Goal: Information Seeking & Learning: Compare options

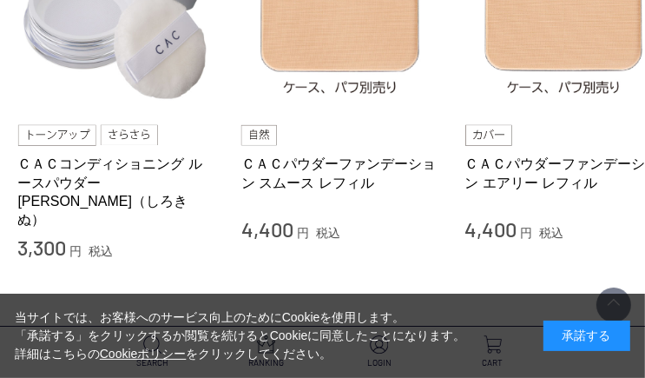
scroll to position [695, 234]
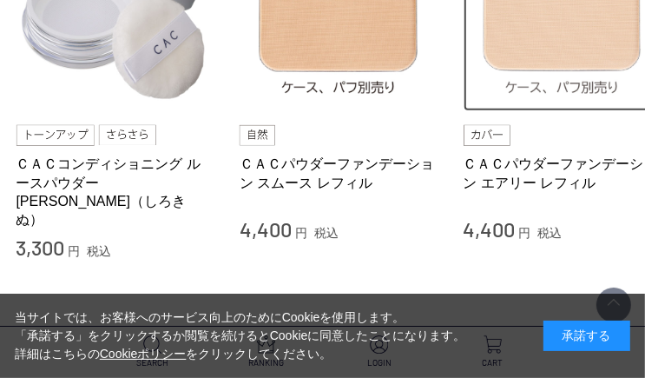
click at [549, 43] on img at bounding box center [563, 13] width 198 height 198
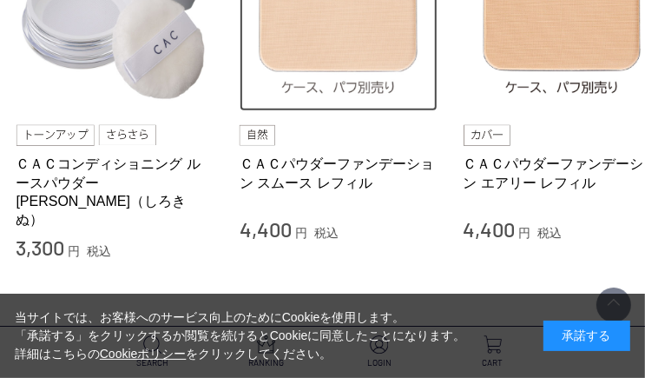
click at [329, 52] on img at bounding box center [339, 13] width 198 height 198
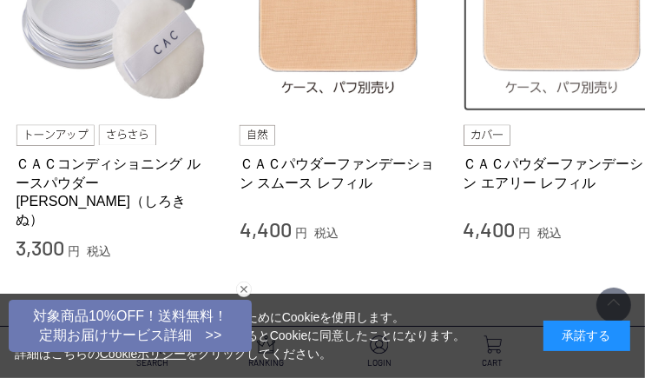
click at [544, 41] on img at bounding box center [563, 13] width 198 height 198
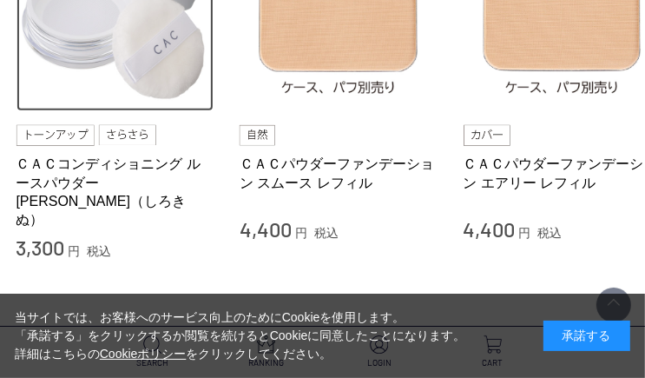
click at [161, 47] on img at bounding box center [115, 13] width 198 height 198
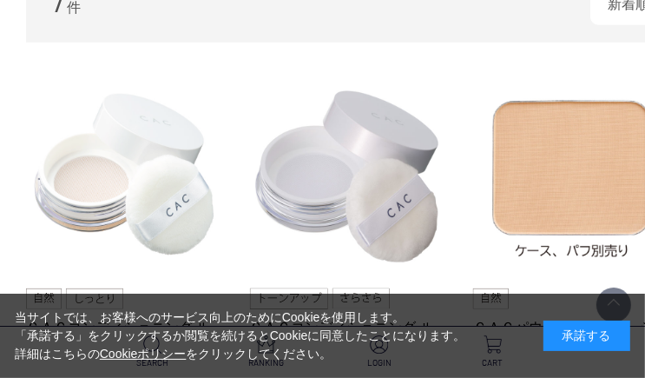
scroll to position [521, 0]
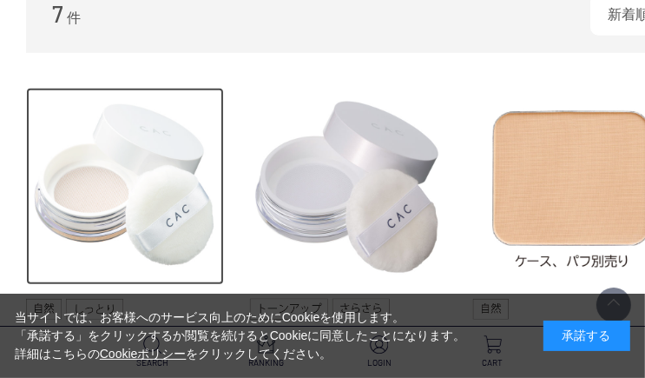
click at [146, 179] on img at bounding box center [125, 187] width 198 height 198
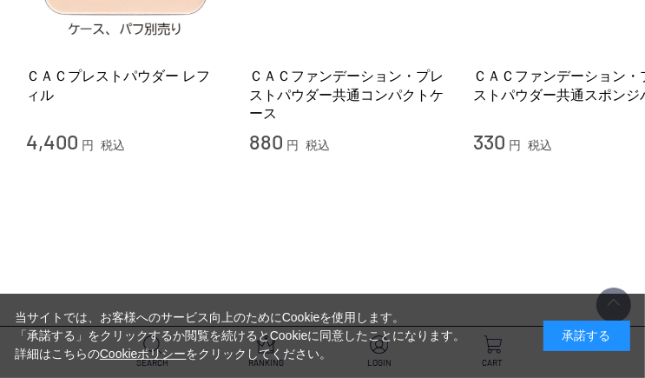
scroll to position [1129, 0]
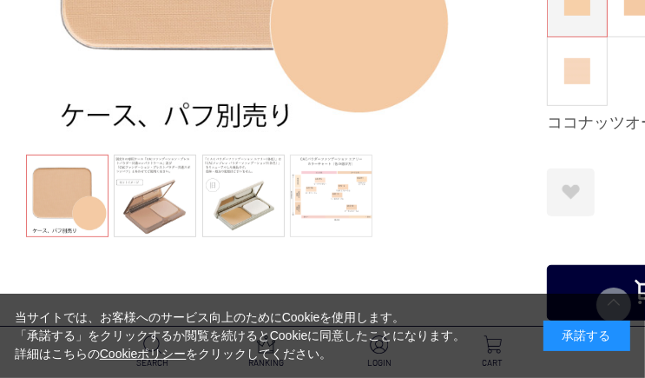
scroll to position [434, 0]
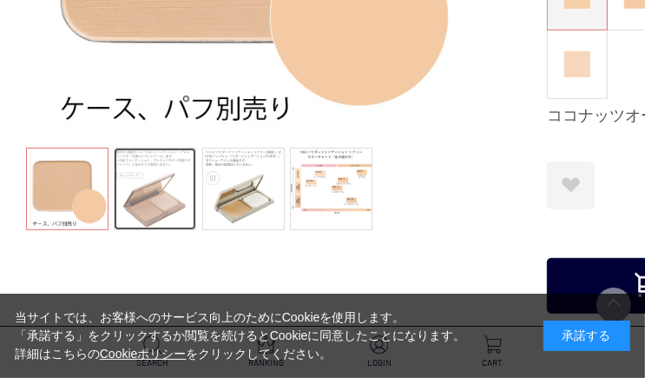
click at [183, 178] on link at bounding box center [155, 189] width 82 height 82
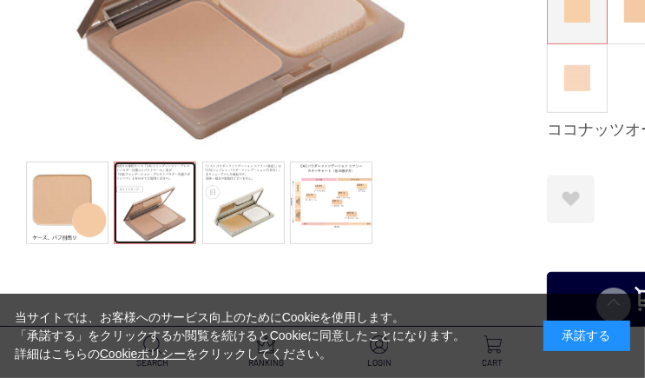
scroll to position [521, 0]
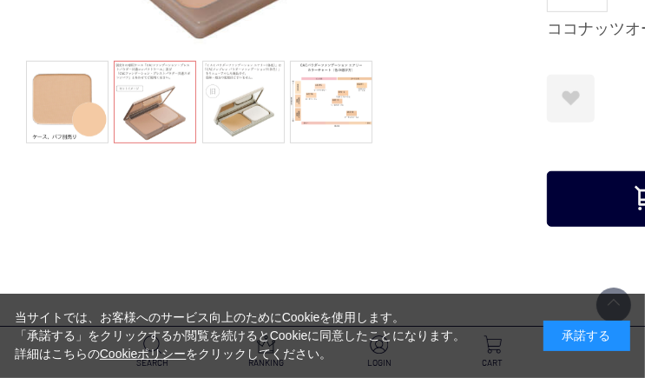
click at [230, 145] on ul at bounding box center [243, 104] width 434 height 87
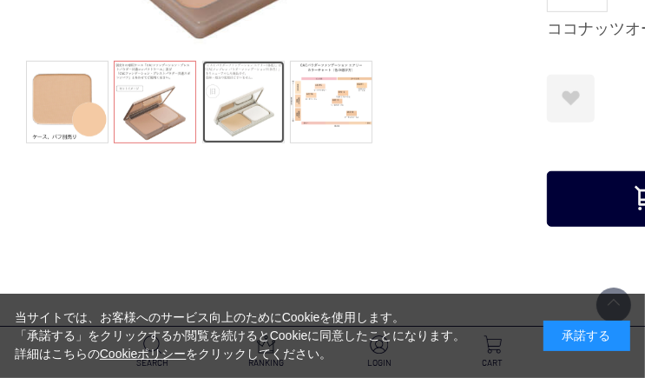
click at [240, 120] on link at bounding box center [243, 102] width 82 height 82
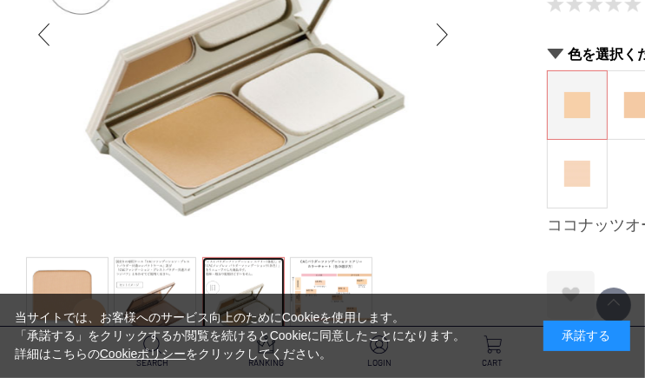
scroll to position [434, 0]
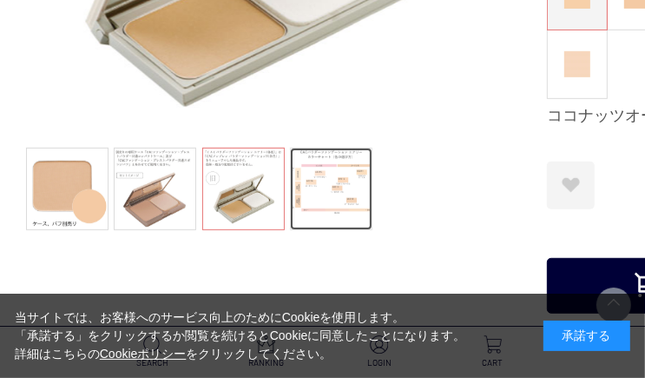
click at [366, 168] on link at bounding box center [331, 189] width 82 height 82
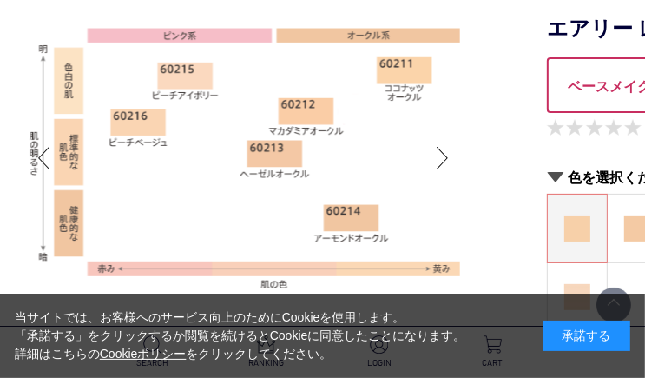
scroll to position [174, 0]
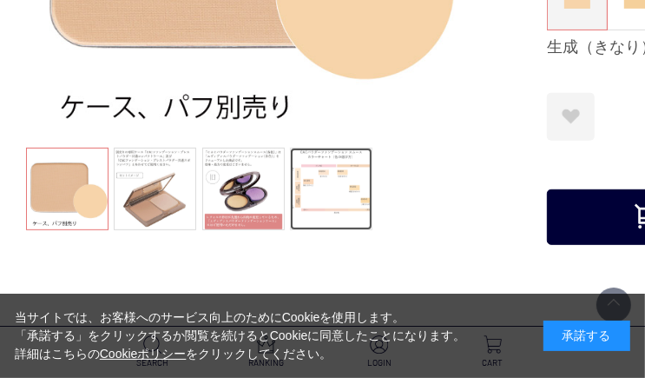
click at [339, 194] on link at bounding box center [331, 189] width 82 height 82
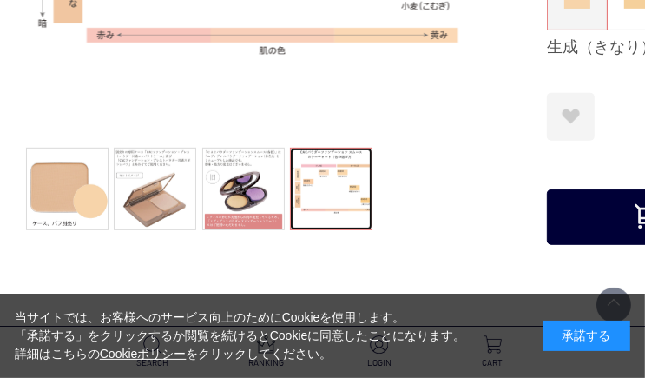
scroll to position [174, 0]
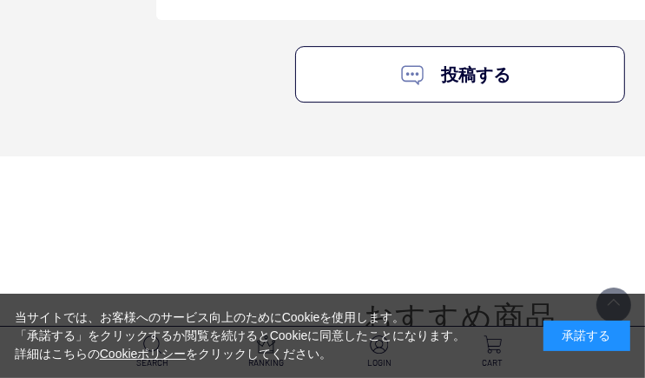
scroll to position [3039, 0]
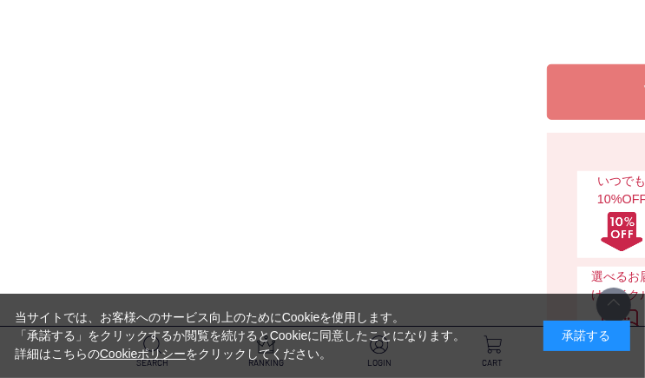
scroll to position [695, 0]
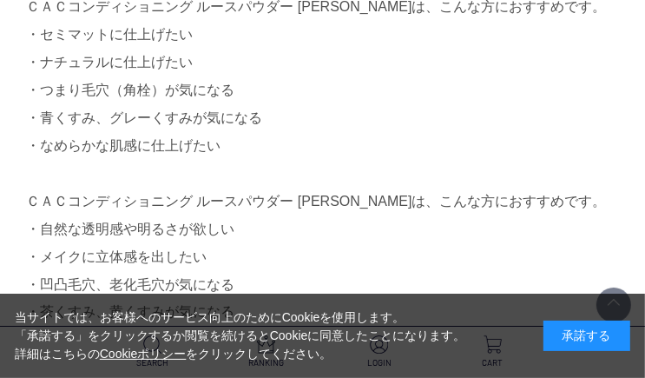
scroll to position [955, 0]
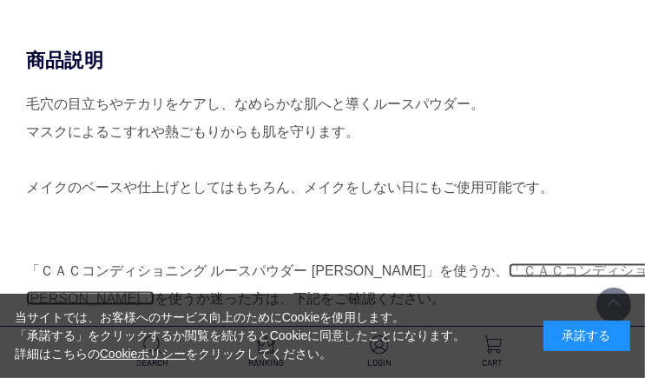
click at [522, 263] on link "「ＣＡＣコンディショニング ルースパウダー 白絹」" at bounding box center [408, 284] width 765 height 43
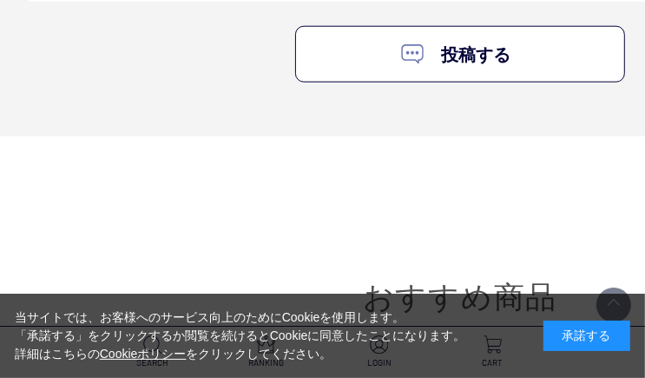
scroll to position [4254, 0]
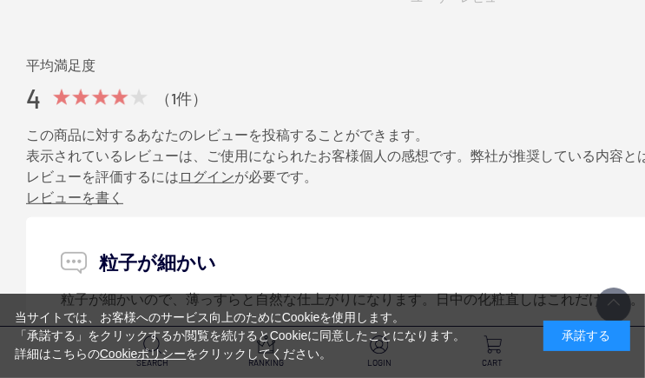
scroll to position [3733, 0]
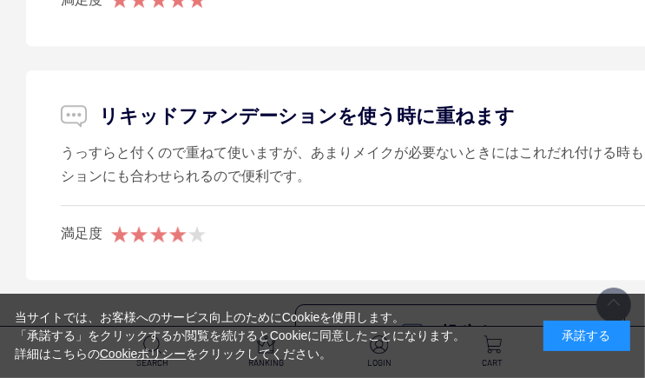
scroll to position [2518, 0]
